Goal: Browse casually

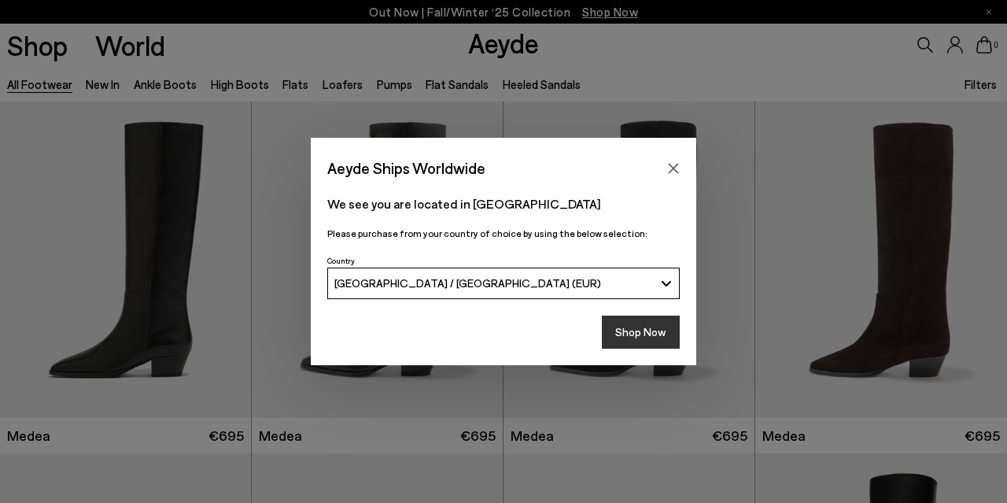
click at [652, 328] on button "Shop Now" at bounding box center [641, 331] width 78 height 33
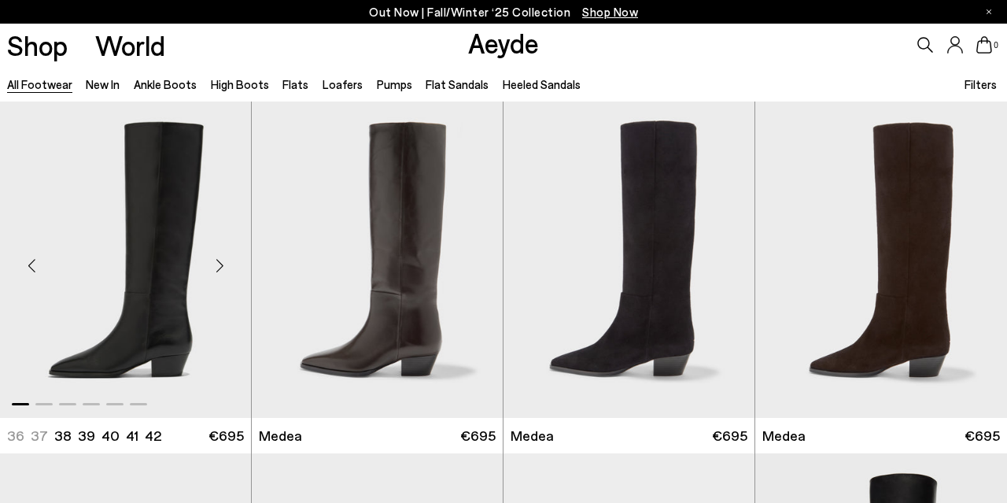
click at [219, 267] on div "Next slide" at bounding box center [219, 265] width 47 height 47
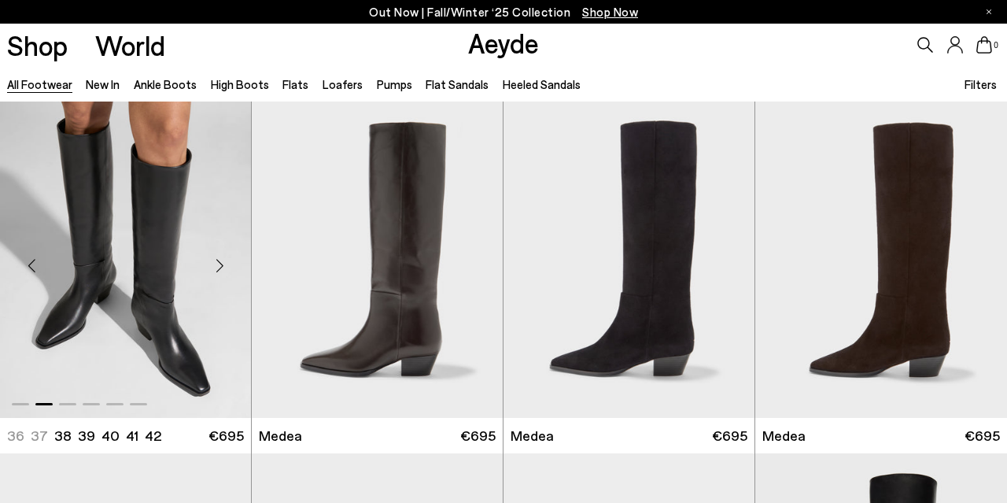
click at [219, 267] on div "Next slide" at bounding box center [219, 265] width 47 height 47
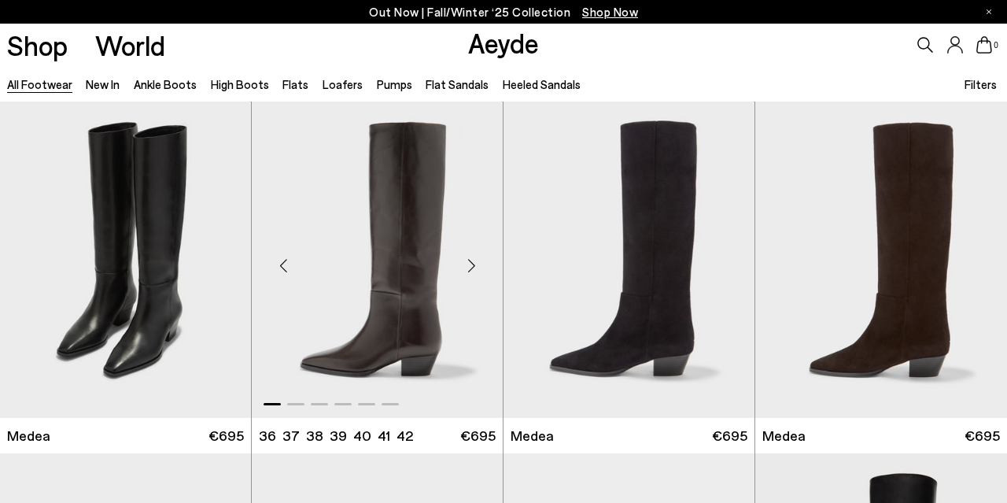
click at [471, 263] on div "Next slide" at bounding box center [471, 265] width 47 height 47
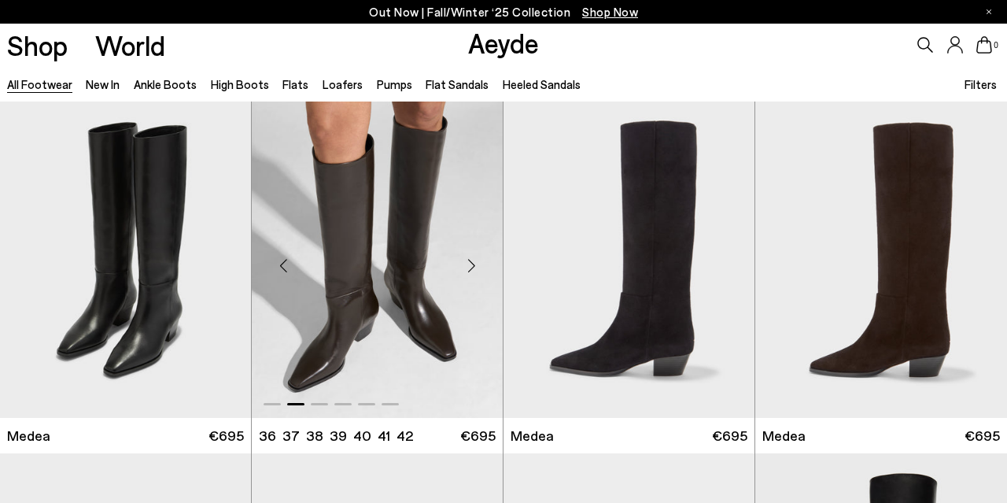
click at [471, 263] on div "Next slide" at bounding box center [471, 265] width 47 height 47
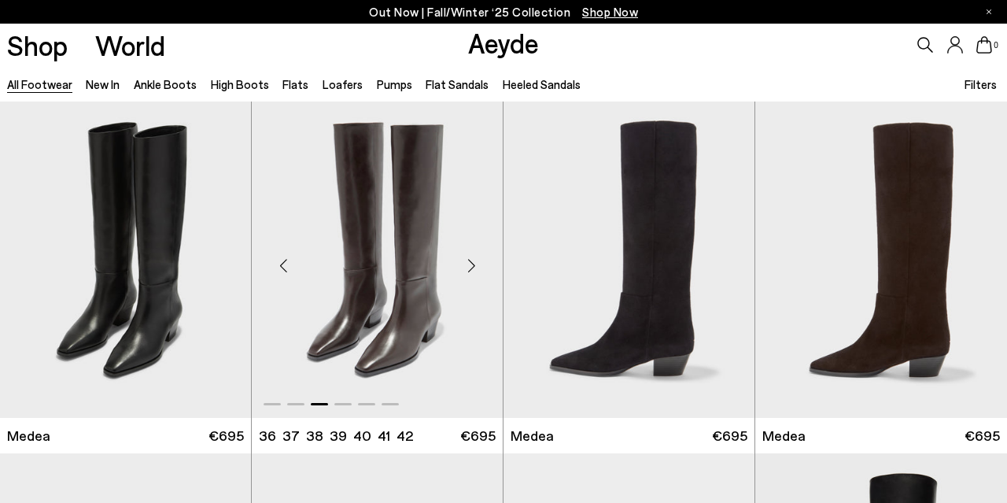
click at [471, 263] on div "Next slide" at bounding box center [471, 265] width 47 height 47
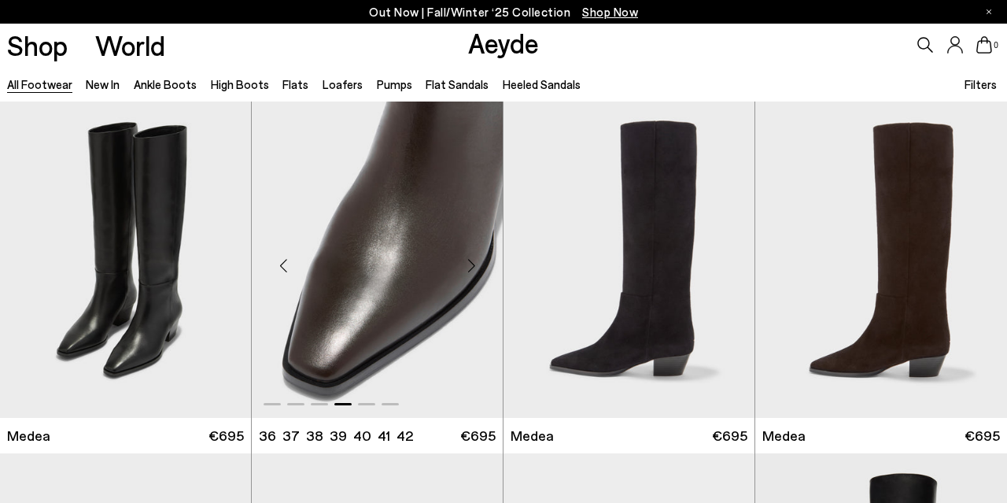
click at [471, 263] on div "Next slide" at bounding box center [471, 265] width 47 height 47
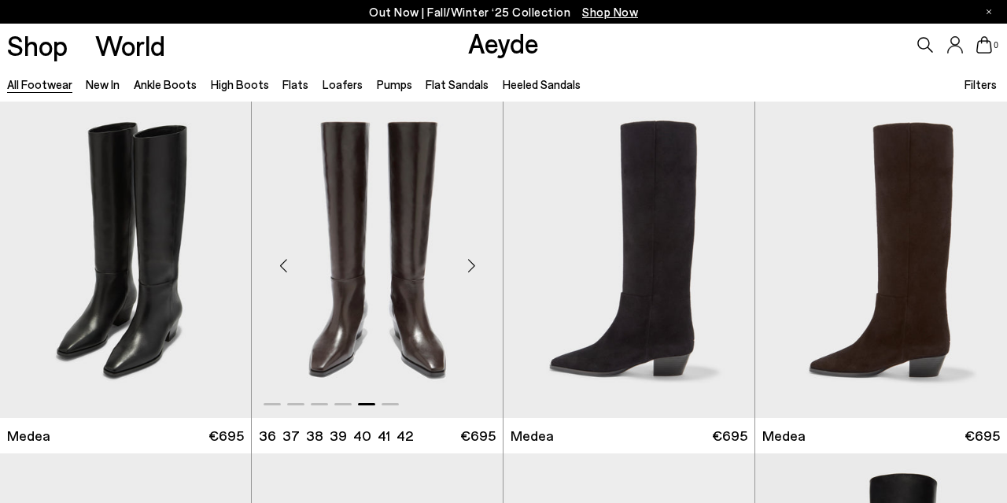
click at [471, 263] on div "Next slide" at bounding box center [471, 265] width 47 height 47
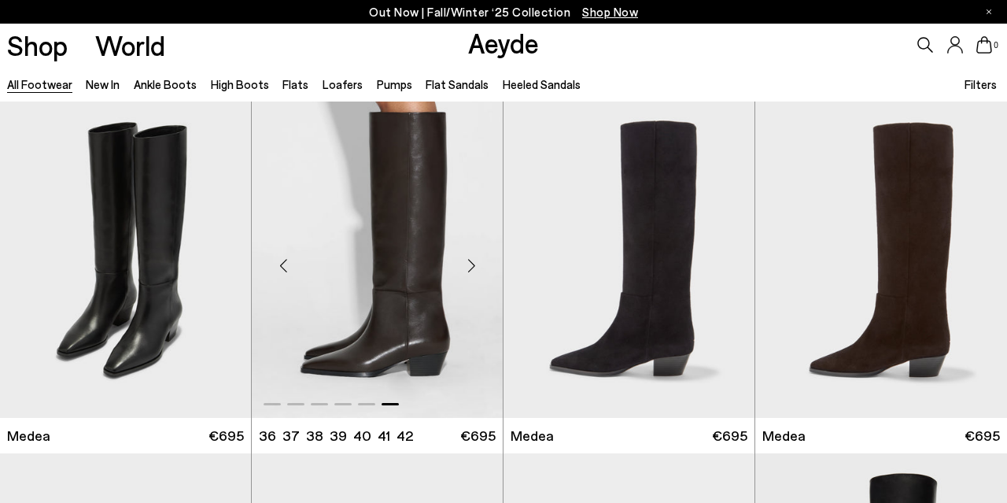
click at [471, 263] on div "Next slide" at bounding box center [471, 265] width 47 height 47
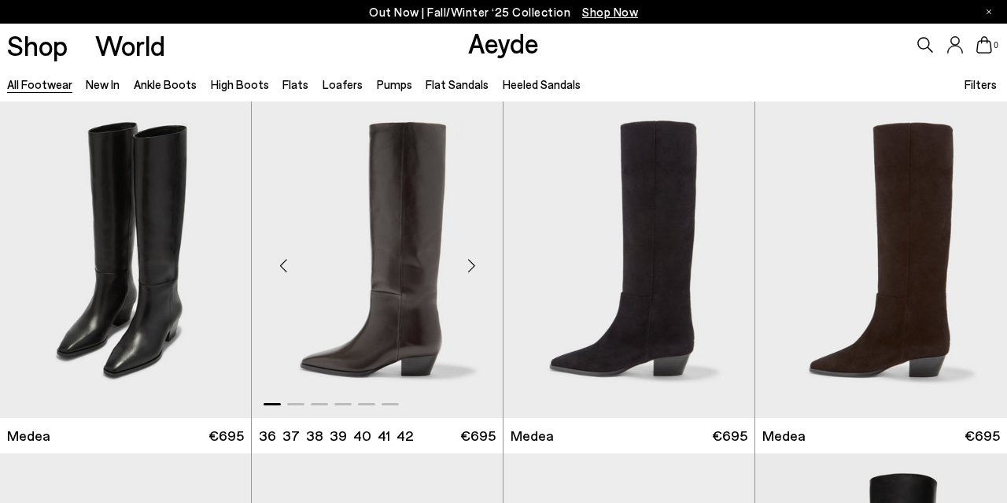
click at [471, 263] on div "Next slide" at bounding box center [471, 265] width 47 height 47
